Goal: Download file/media

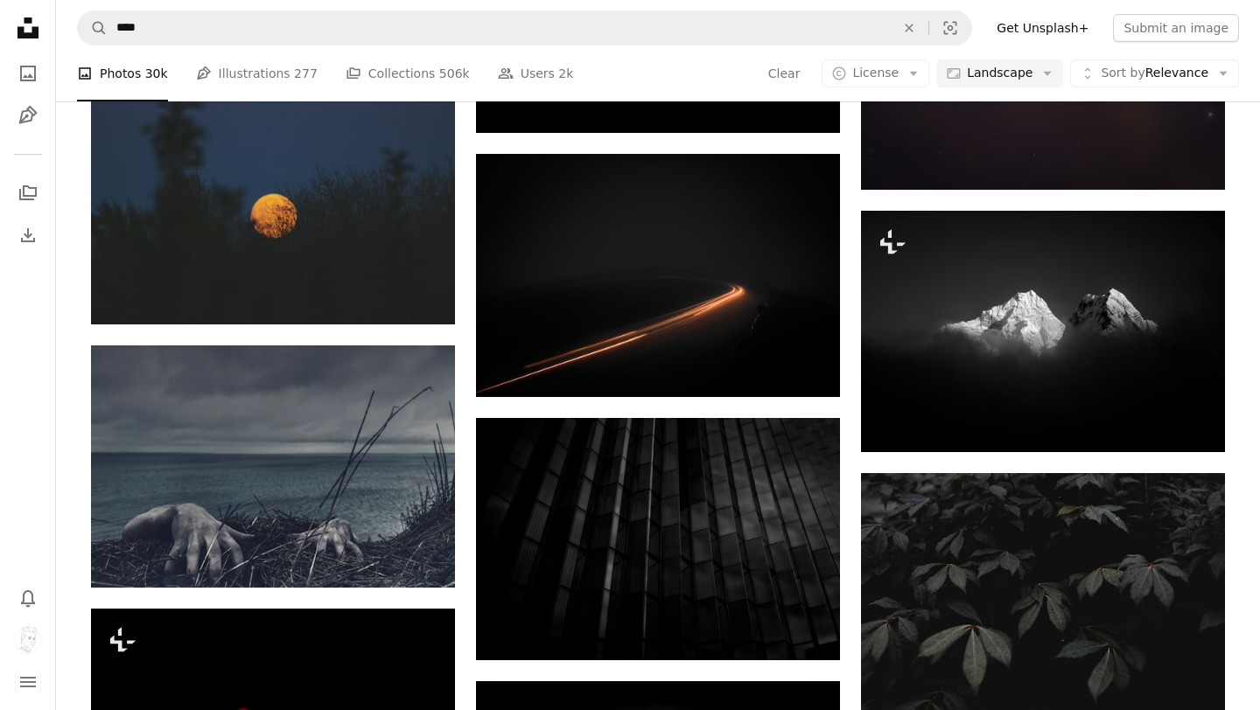
scroll to position [4997, 0]
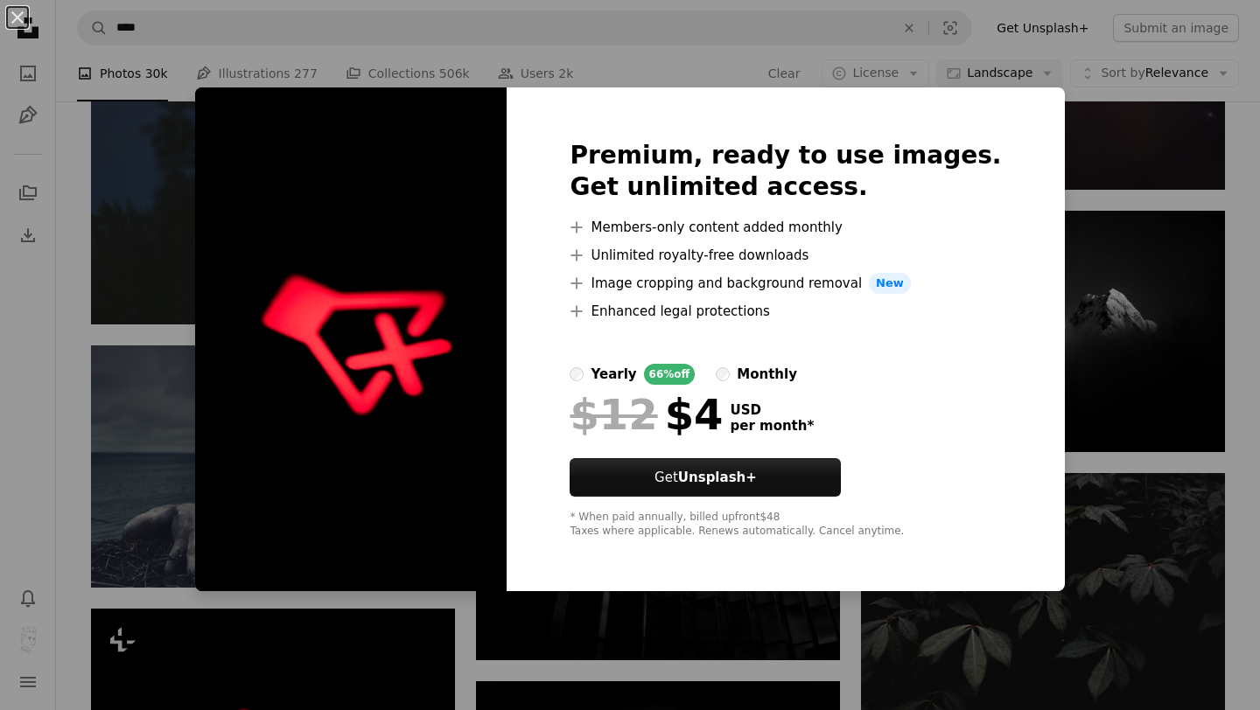
click at [1096, 203] on div "An X shape Premium, ready to use images. Get unlimited access. A plus sign Memb…" at bounding box center [630, 355] width 1260 height 710
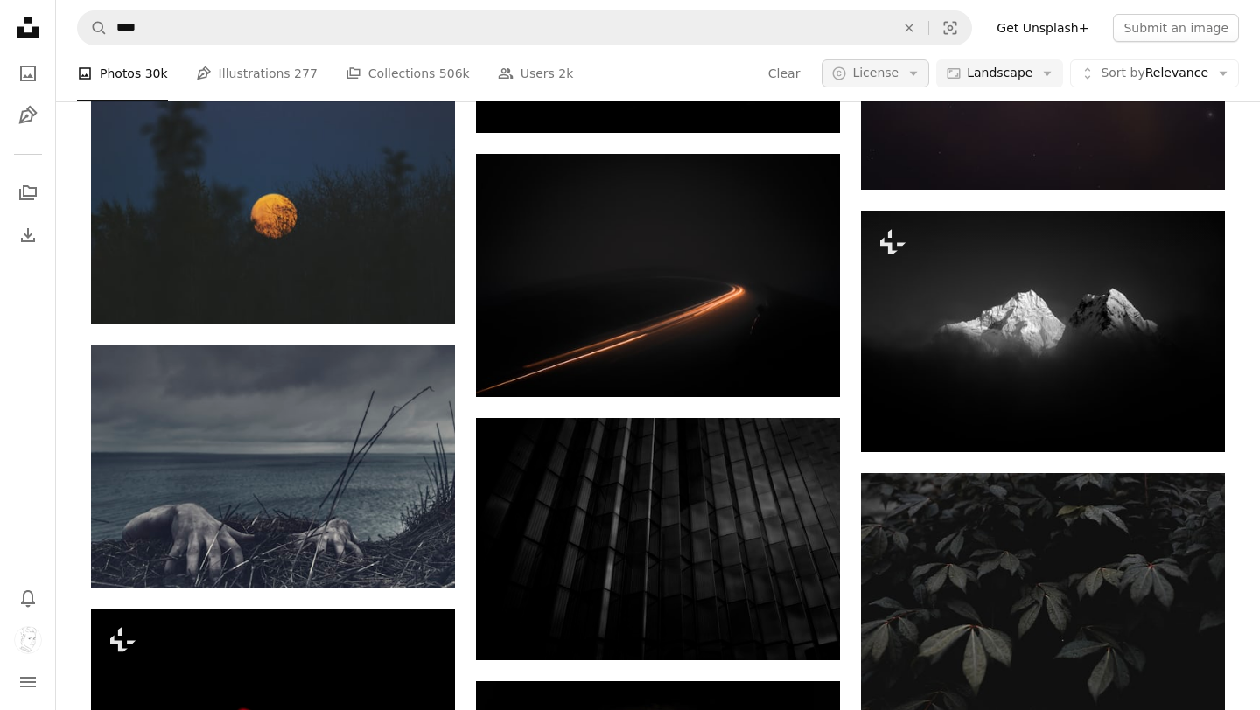
click at [884, 78] on span "License" at bounding box center [875, 73] width 46 height 14
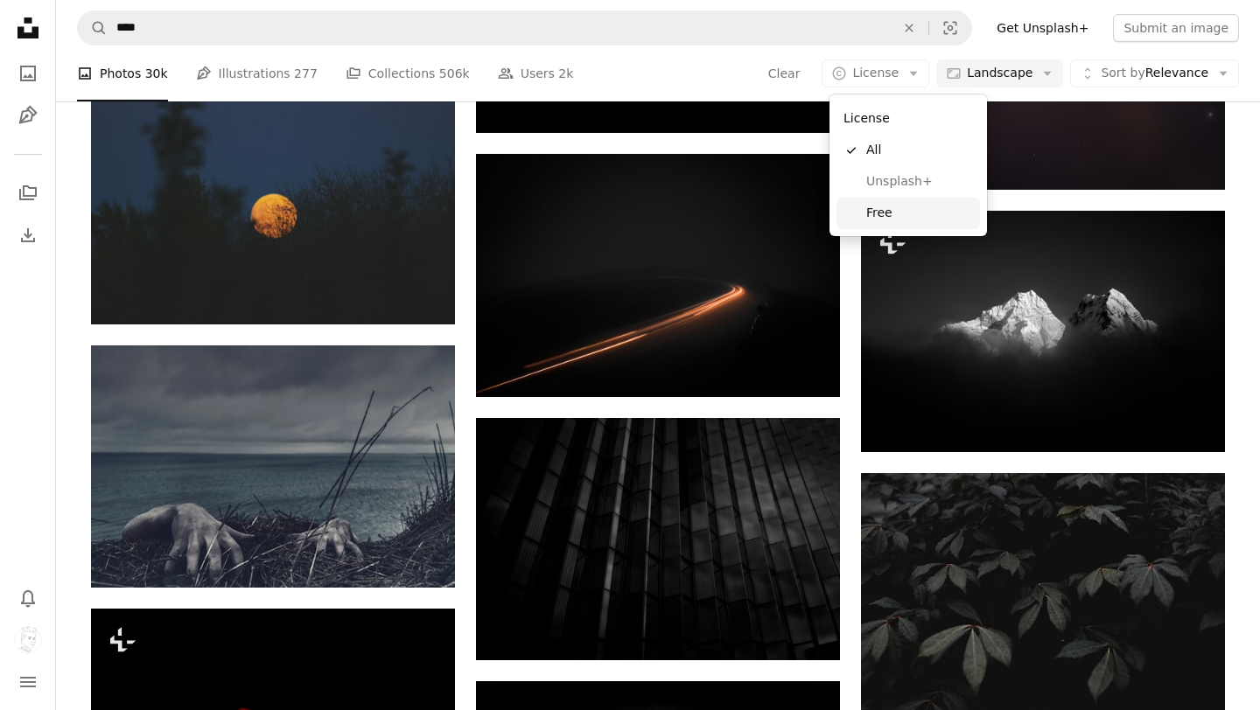
click at [878, 214] on span "Free" at bounding box center [919, 213] width 107 height 17
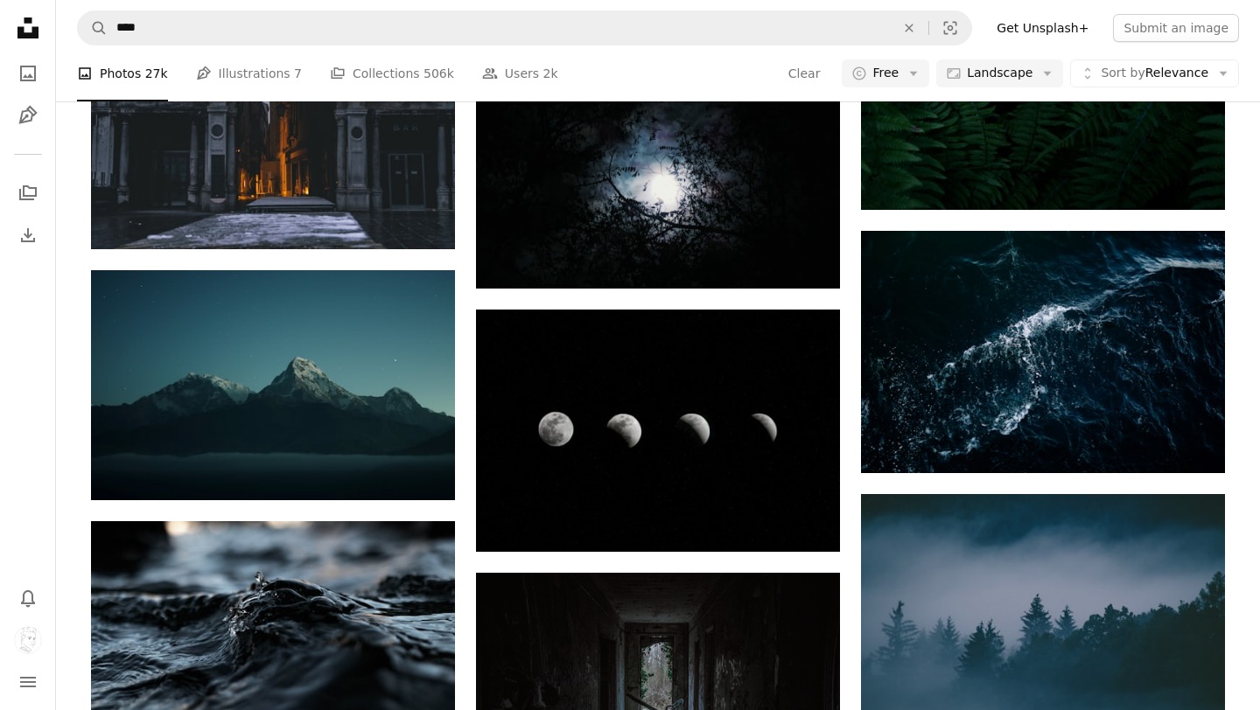
scroll to position [4825, 0]
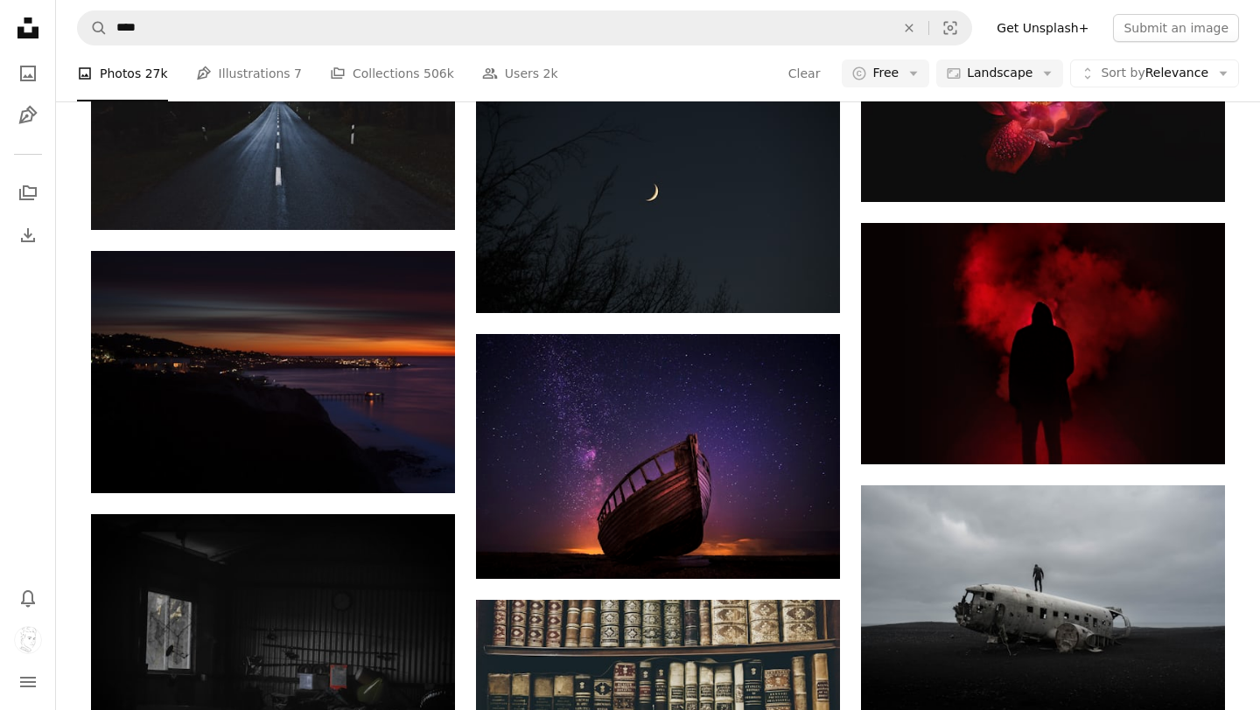
scroll to position [8291, 0]
